Goal: Check status: Check status

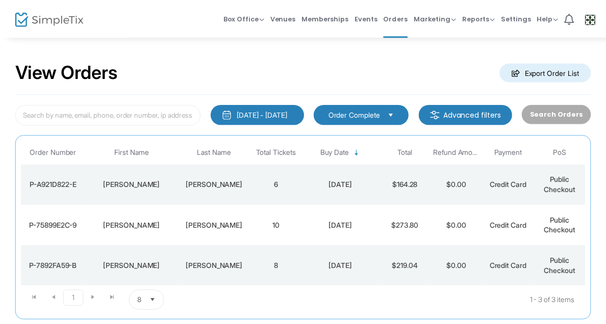
scroll to position [50, 0]
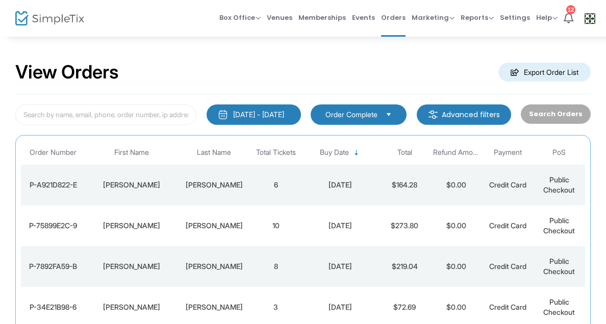
click at [214, 183] on div "[PERSON_NAME]" at bounding box center [213, 185] width 67 height 10
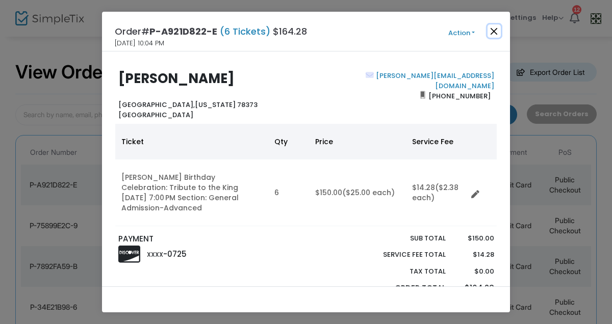
click at [495, 29] on button "Close" at bounding box center [493, 30] width 13 height 13
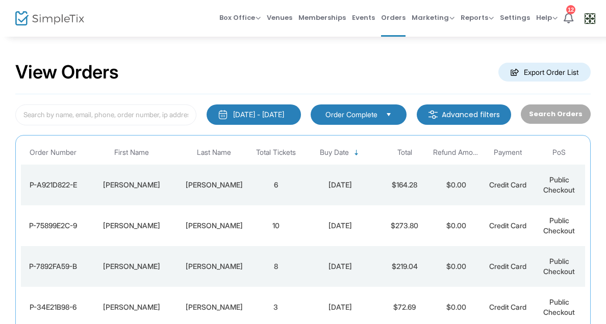
click at [216, 226] on div "[PERSON_NAME]" at bounding box center [213, 226] width 67 height 10
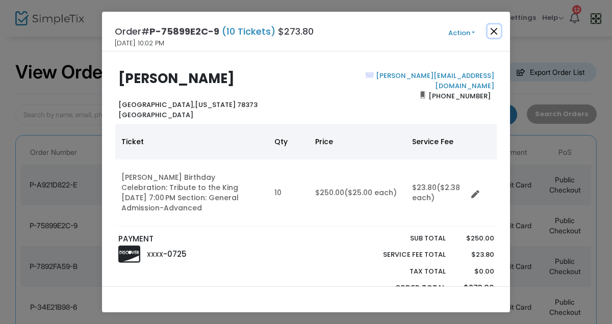
click at [495, 29] on button "Close" at bounding box center [493, 30] width 13 height 13
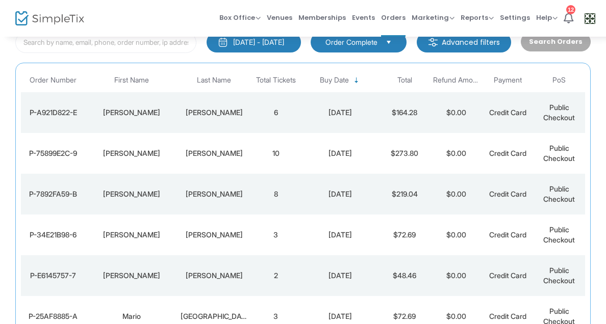
scroll to position [80, 0]
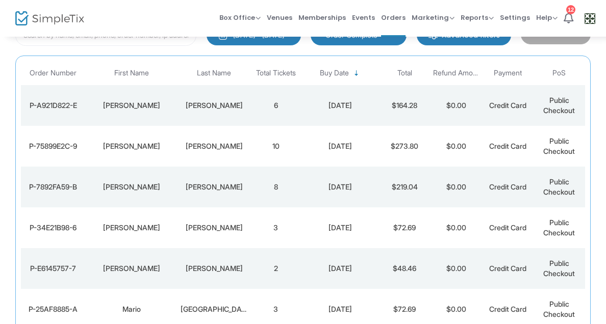
click at [219, 185] on div "[PERSON_NAME]" at bounding box center [213, 187] width 67 height 10
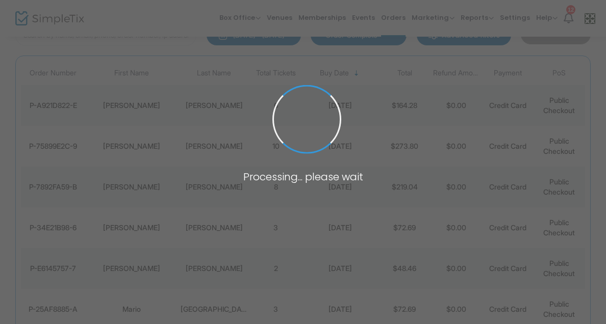
scroll to position [0, 0]
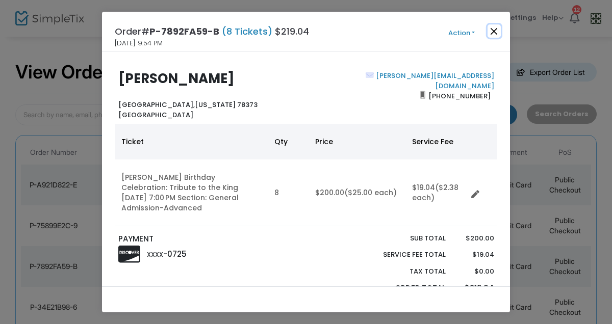
click at [493, 27] on button "Close" at bounding box center [493, 30] width 13 height 13
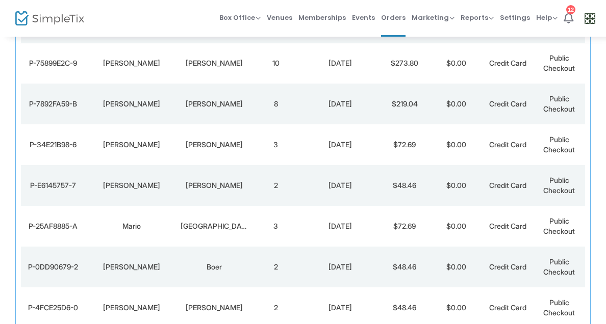
scroll to position [165, 0]
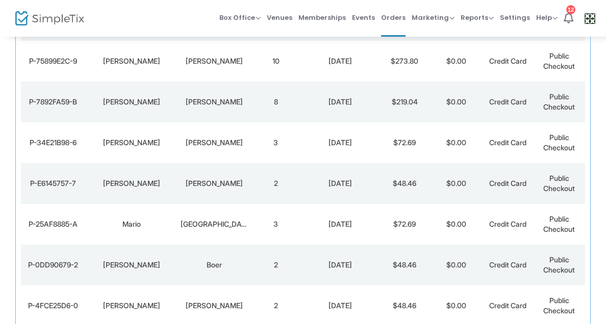
click at [214, 101] on div "[PERSON_NAME]" at bounding box center [213, 102] width 67 height 10
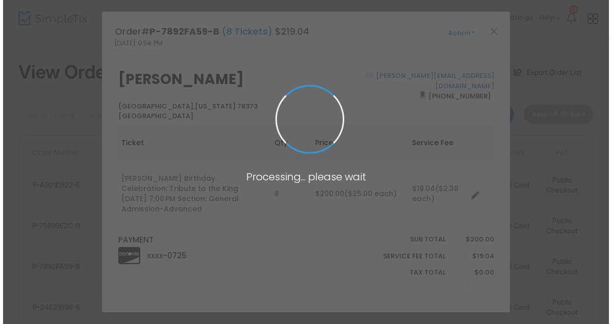
scroll to position [0, 0]
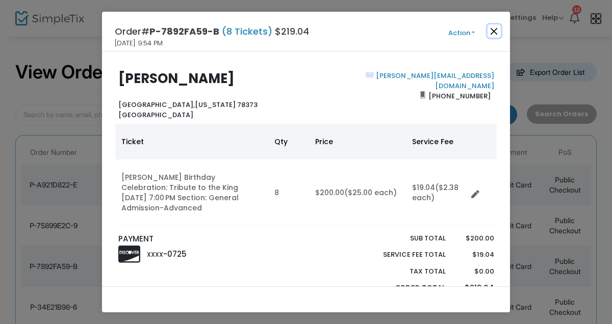
click at [493, 31] on button "Close" at bounding box center [493, 30] width 13 height 13
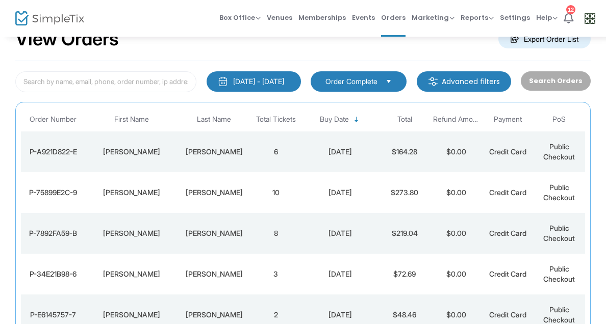
scroll to position [31, 0]
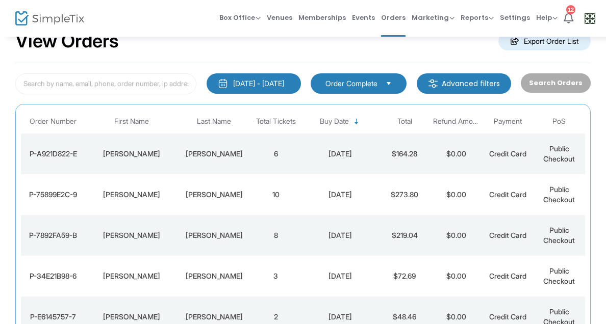
click at [125, 149] on div "[PERSON_NAME]" at bounding box center [132, 154] width 88 height 10
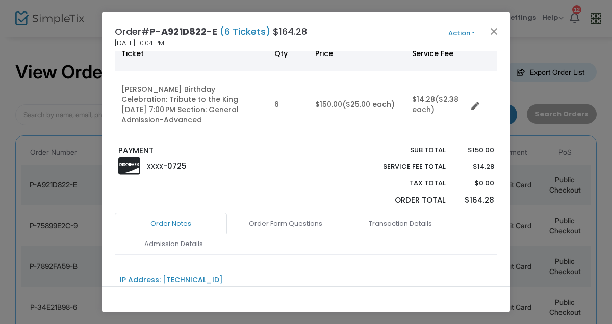
scroll to position [74, 0]
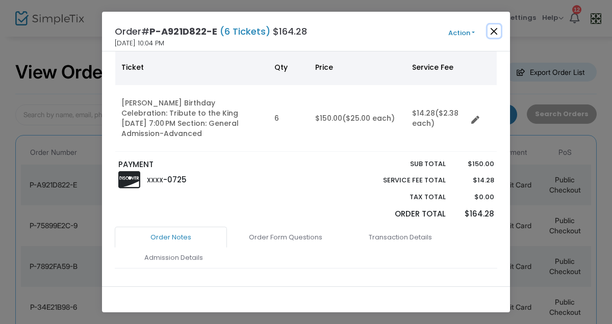
click at [496, 30] on button "Close" at bounding box center [493, 30] width 13 height 13
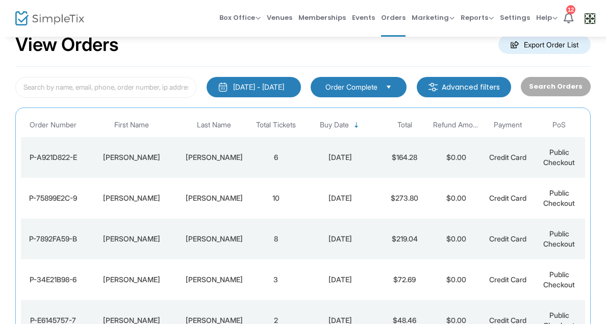
scroll to position [30, 0]
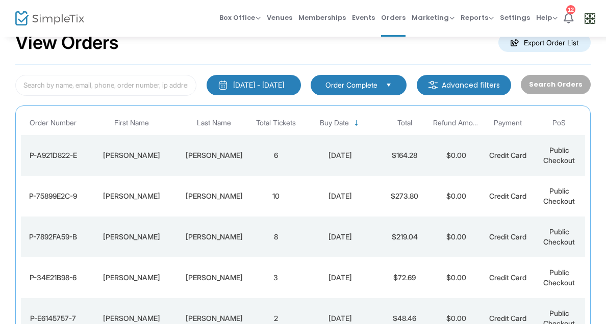
click at [211, 236] on div "[PERSON_NAME]" at bounding box center [213, 237] width 67 height 10
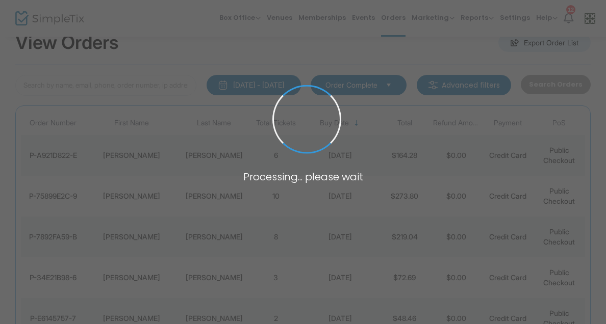
scroll to position [0, 0]
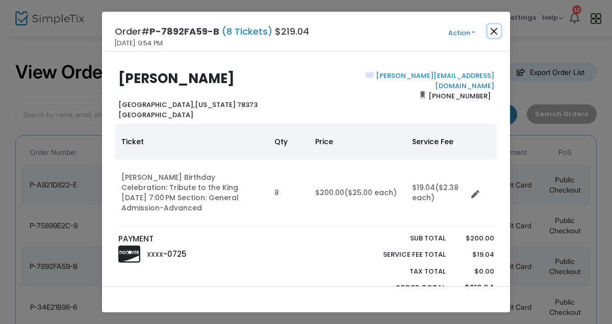
click at [491, 28] on button "Close" at bounding box center [493, 30] width 13 height 13
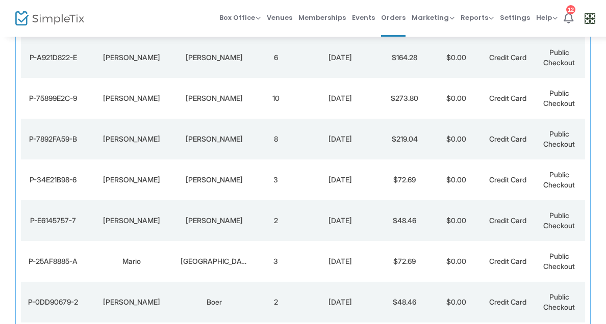
scroll to position [122, 0]
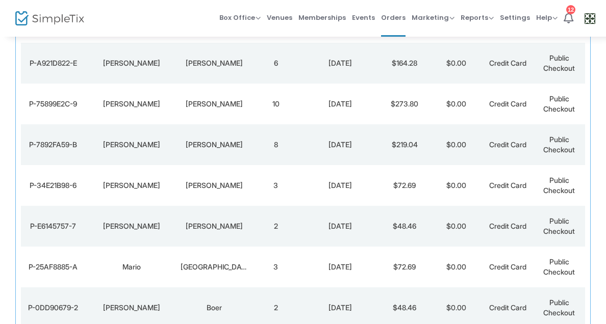
click at [214, 102] on div "[PERSON_NAME]" at bounding box center [213, 104] width 67 height 10
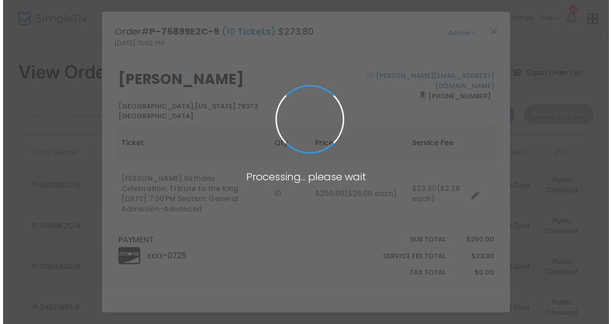
scroll to position [0, 0]
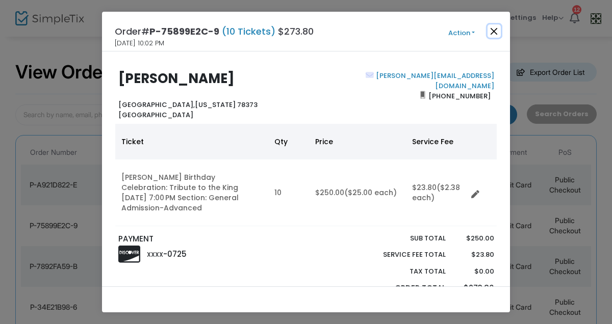
click at [493, 29] on button "Close" at bounding box center [493, 30] width 13 height 13
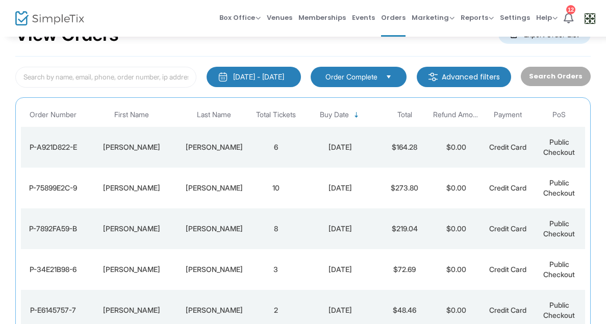
scroll to position [15, 0]
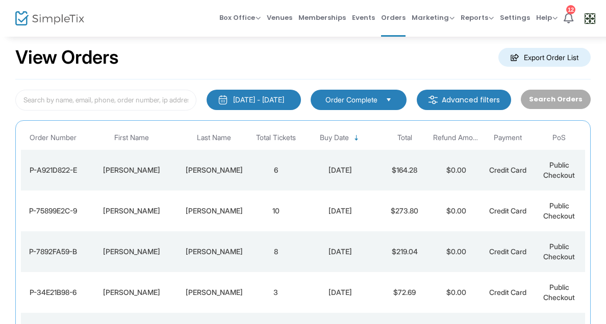
click at [220, 169] on div "[PERSON_NAME]" at bounding box center [213, 170] width 67 height 10
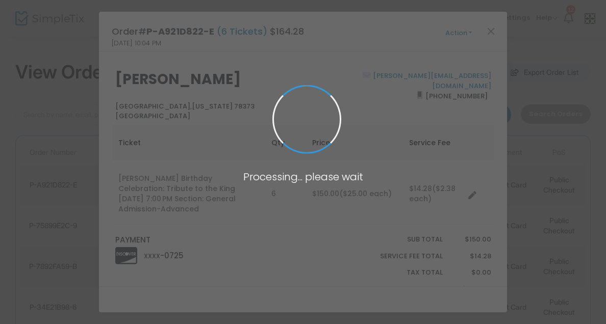
scroll to position [0, 0]
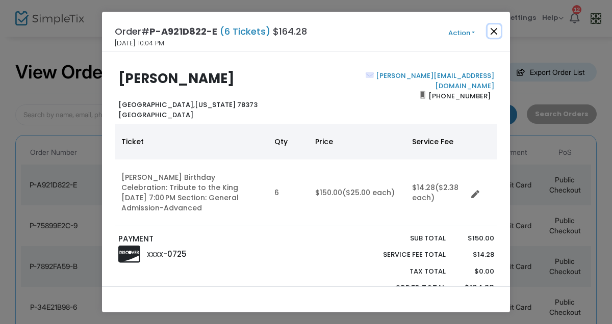
click at [491, 28] on button "Close" at bounding box center [493, 30] width 13 height 13
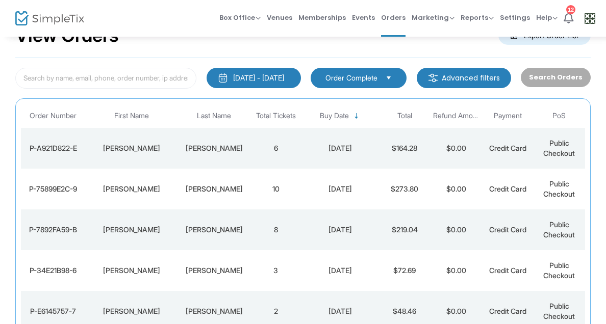
scroll to position [36, 0]
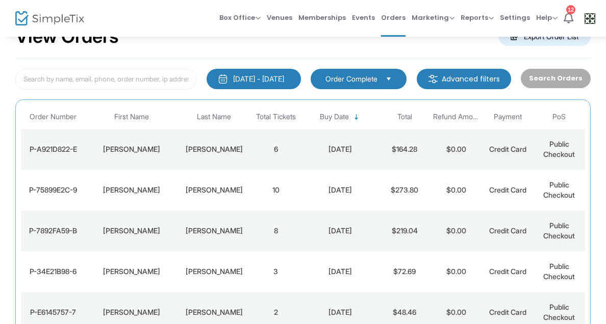
click at [214, 145] on div "[PERSON_NAME]" at bounding box center [213, 149] width 67 height 10
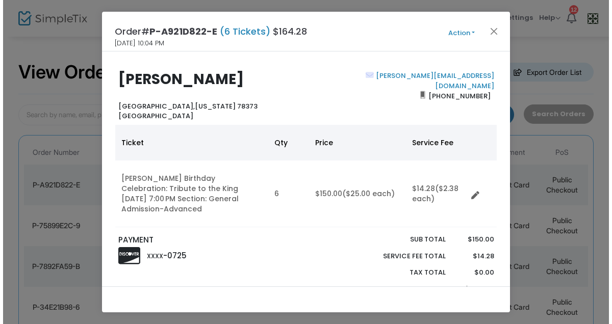
scroll to position [0, 0]
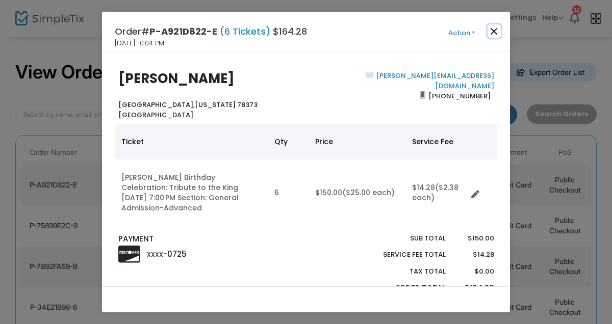
click at [489, 29] on button "Close" at bounding box center [493, 30] width 13 height 13
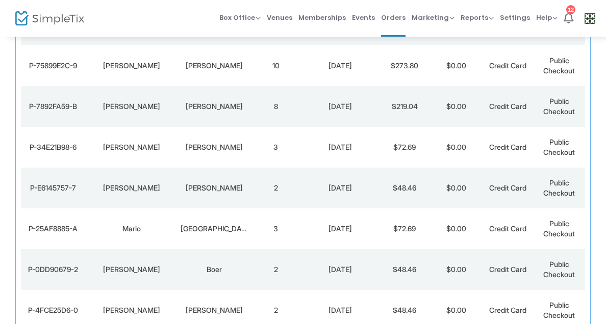
scroll to position [165, 0]
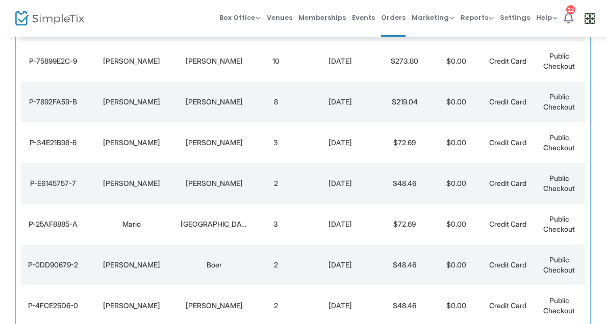
click at [206, 99] on div "[PERSON_NAME]" at bounding box center [213, 102] width 67 height 10
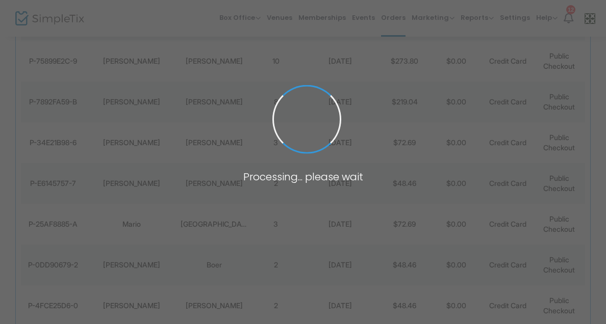
scroll to position [0, 0]
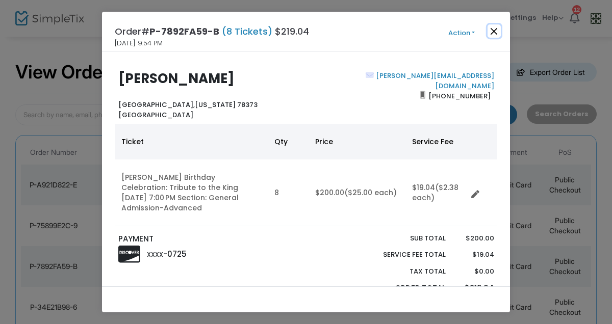
click at [495, 29] on button "Close" at bounding box center [493, 30] width 13 height 13
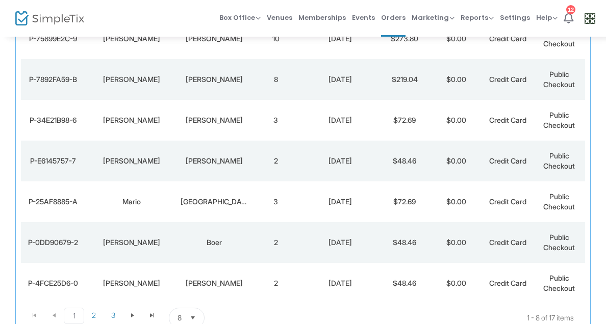
scroll to position [184, 0]
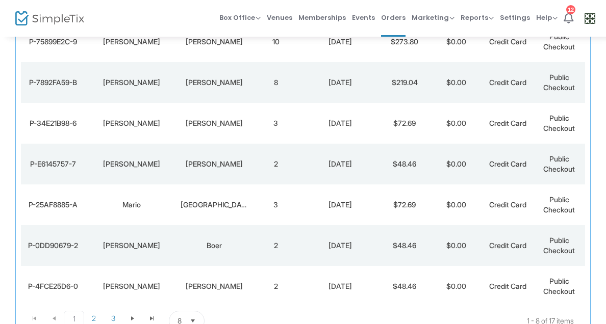
click at [214, 81] on div "[PERSON_NAME]" at bounding box center [213, 82] width 67 height 10
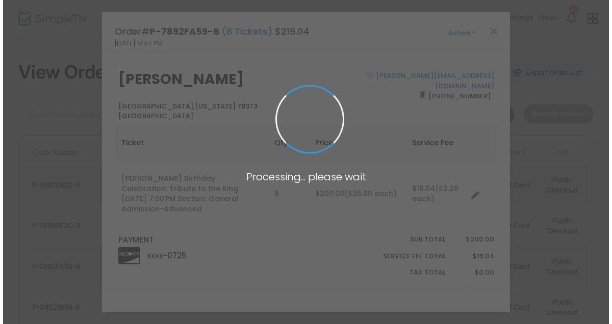
scroll to position [0, 0]
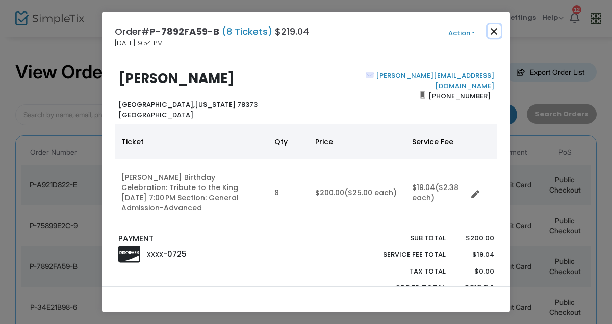
click at [493, 28] on button "Close" at bounding box center [493, 30] width 13 height 13
